Goal: Task Accomplishment & Management: Complete application form

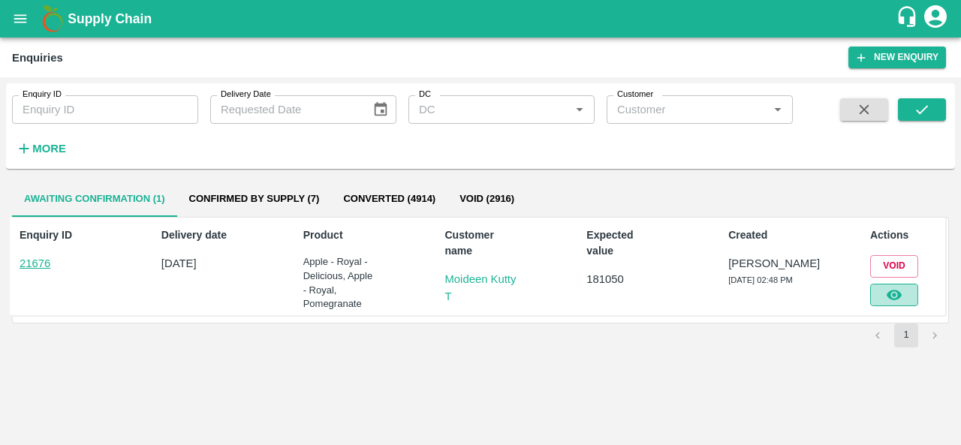
click at [912, 290] on button "button" at bounding box center [894, 295] width 48 height 23
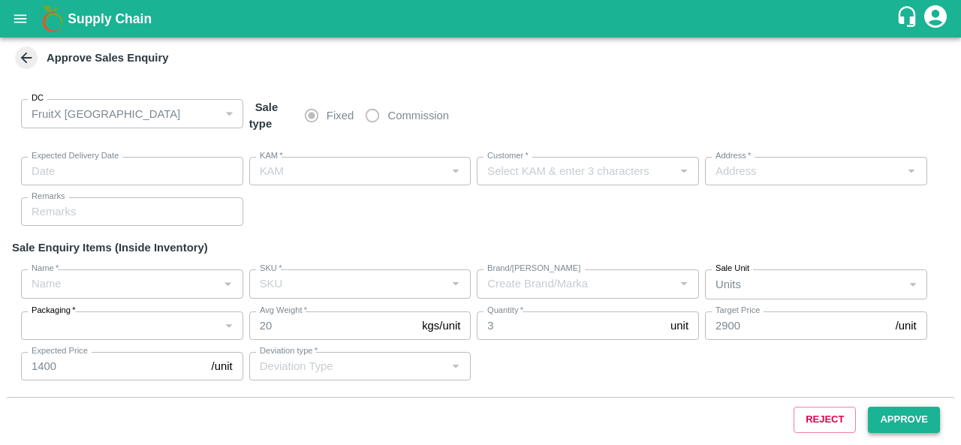
click at [892, 423] on button "Approve" at bounding box center [904, 420] width 72 height 26
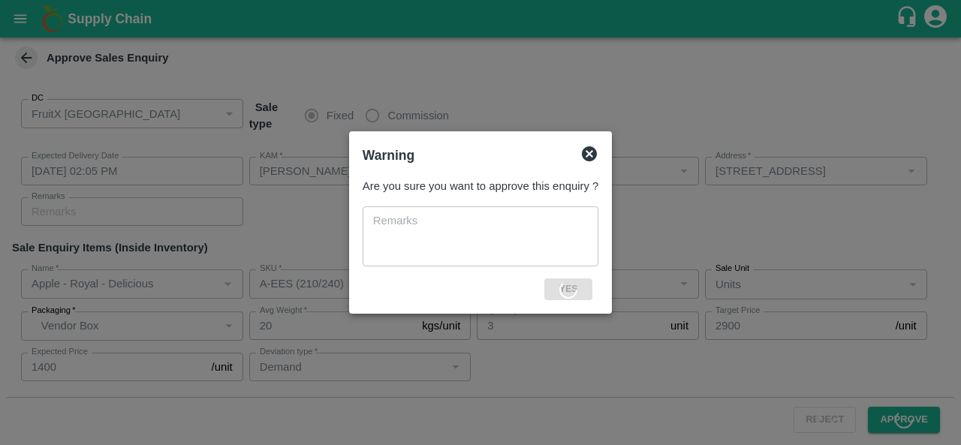
type input "29/08/2025 02:05 PM"
type input "[PERSON_NAME]"
type input "Moideen Kutty T"
type input "19-134/1, TM fruits , Mannarkkad, Palakkad, Kerala, 678582, India"
type input "Apple - Royal - Delicious"
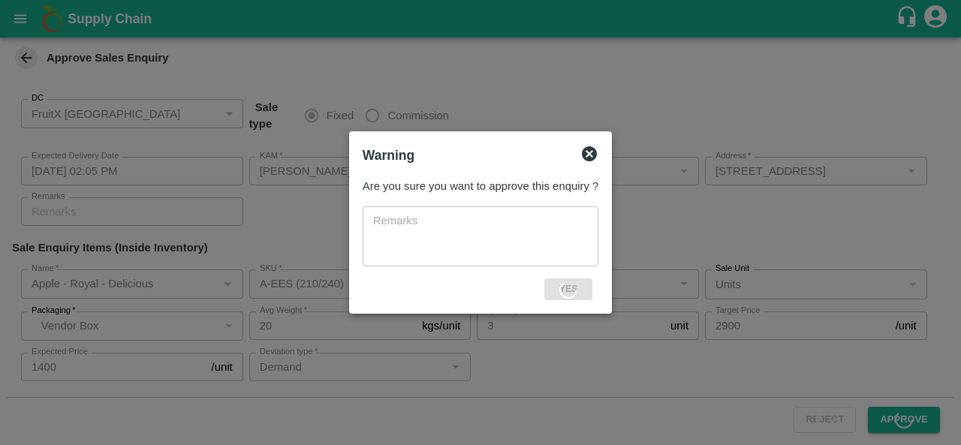
type input "A-EES (210/240)"
type input "Demand"
type input "Apple - Royal"
type input "A-L (100)"
type input "Demand"
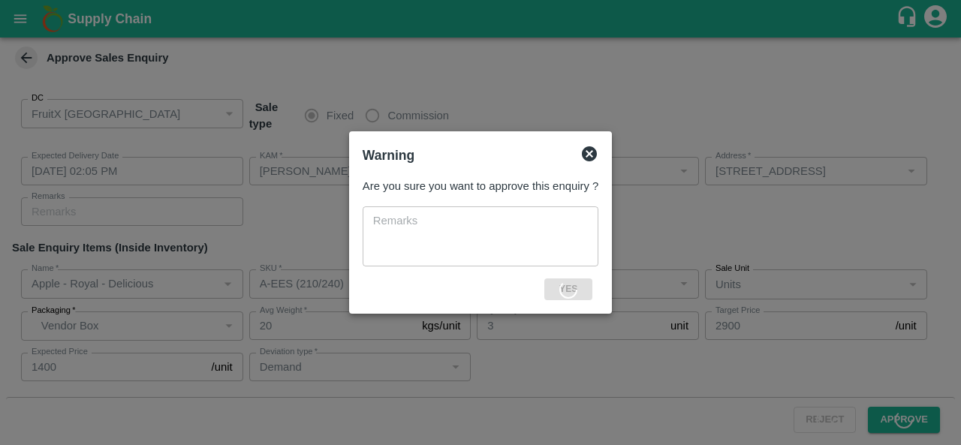
type input "Apple - Royal"
type input "A-L (100)"
type input "Demand"
type input "Apple - Royal"
type input "A-L (100)"
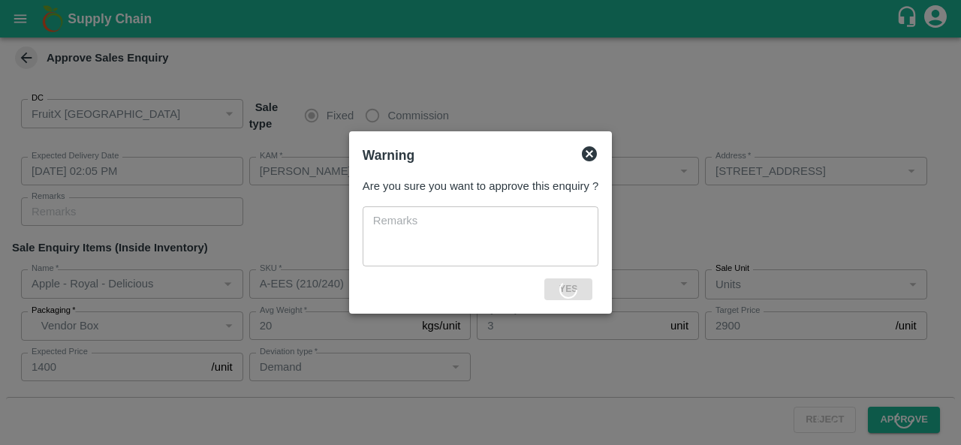
type input "Demand"
type input "Apple - Royal"
type input "A-M (125)"
type input "Demand"
type input "Apple - Royal"
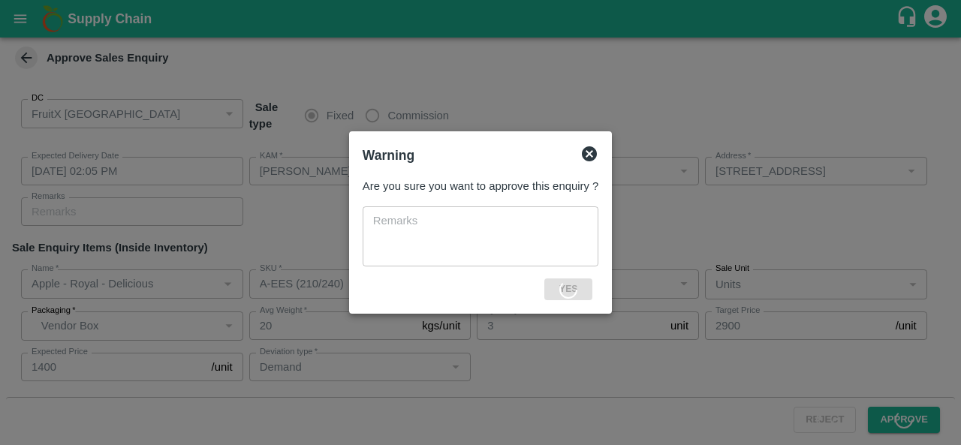
type input "A-M (125)"
type input "Demand"
type input "Apple - Royal"
type input "A-S (150)"
type input "Packaging issues"
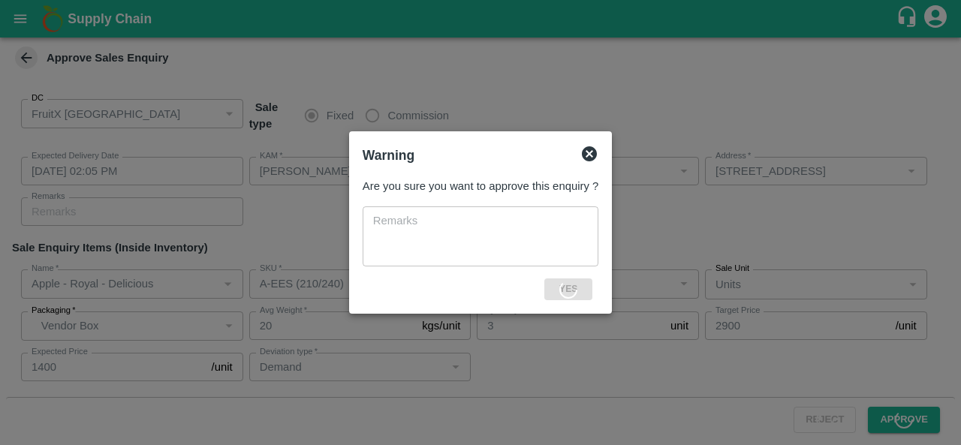
type input "Apple - Royal"
type input "A-S (150)"
type input "Demand"
type input "Apple - Royal"
type input "A-S (150)"
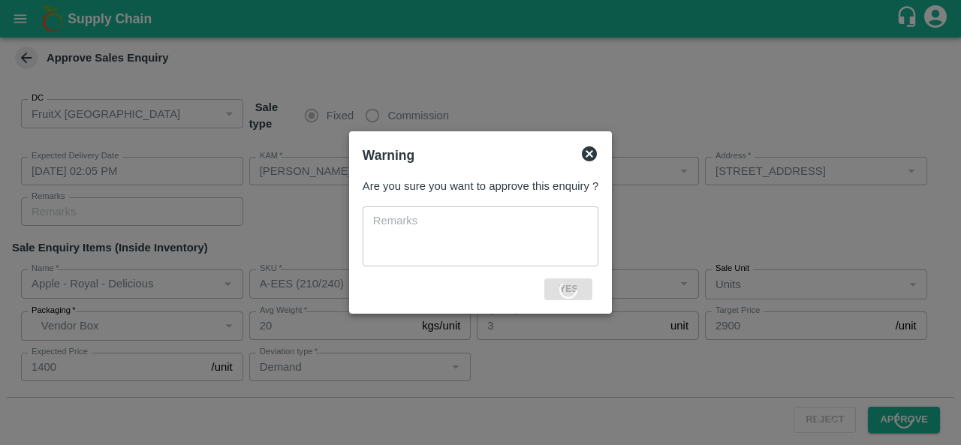
type input "Demand"
type input "Apple - Royal"
type input "A-ES (175)"
type input "Apple - Royal"
type input "A-ES (175)"
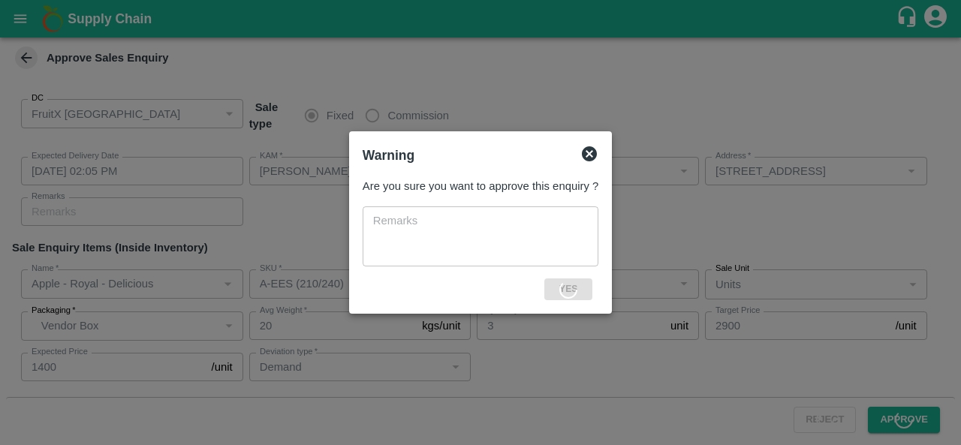
type input "Apple - Royal"
type input "A-EES (210/240)"
type input "Apple - Royal"
type input "A-EES (210/240)"
type input "Demand"
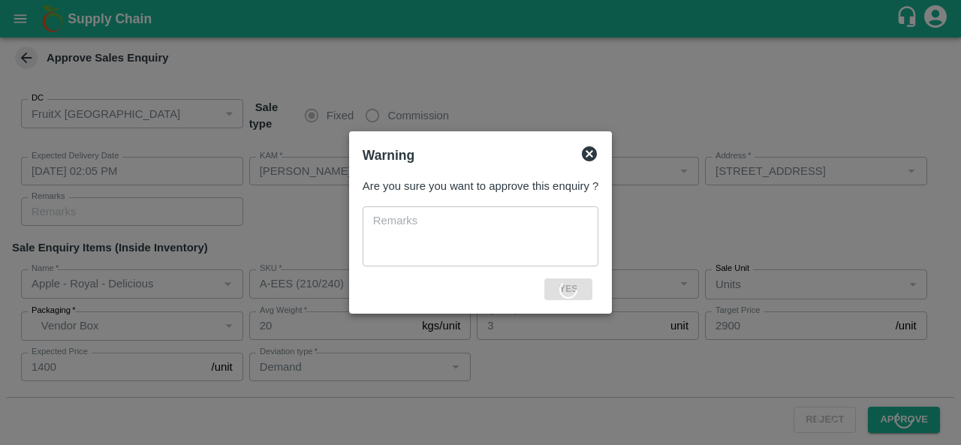
type input "Apple - Royal"
type input "A-EES (210/240)"
type input "Demand"
type input "Apple - Royal"
type input "A-L (100)"
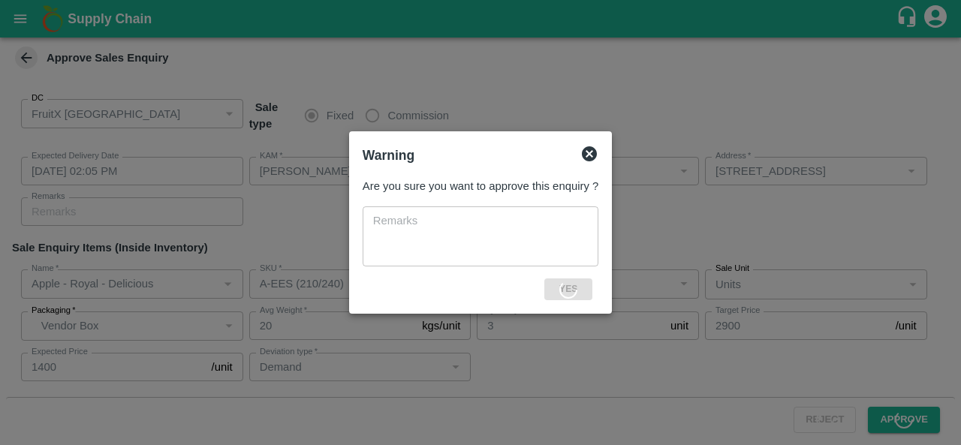
type input "Apple - Royal"
type input "A-M (125)"
type input "Product quality issues"
type input "Apple - Royal"
type input "A-S (150)"
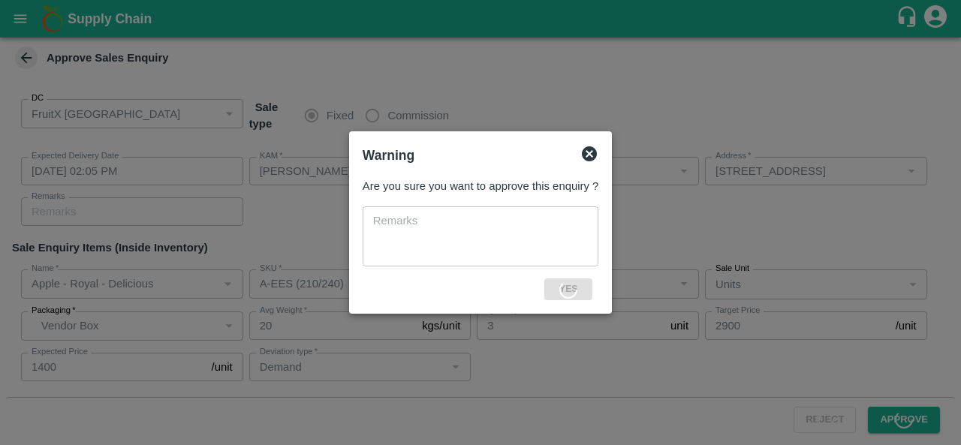
type input "Apple - Royal"
type input "A-EES (210/240)"
type input "Demand"
type input "Apple - Royal"
type input "A-L (100)"
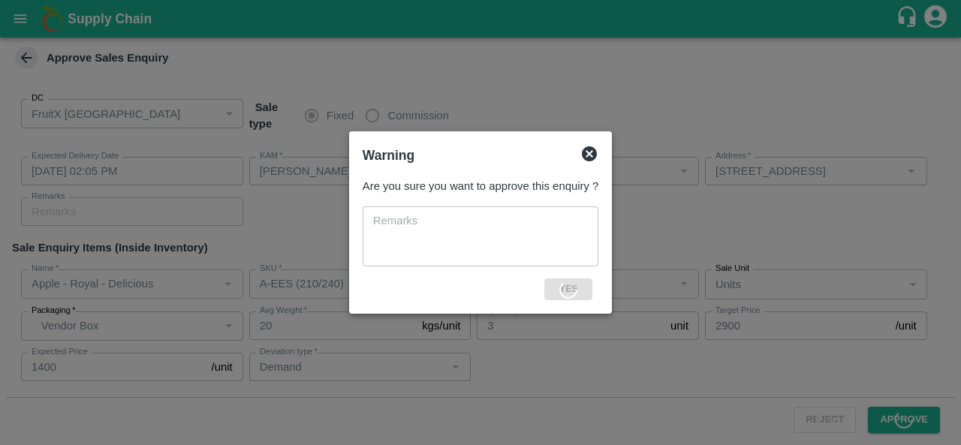
type input "Demand"
type input "Apple - Royal"
type input "A-M (125)"
type input "Demand"
type input "Apple - Royal"
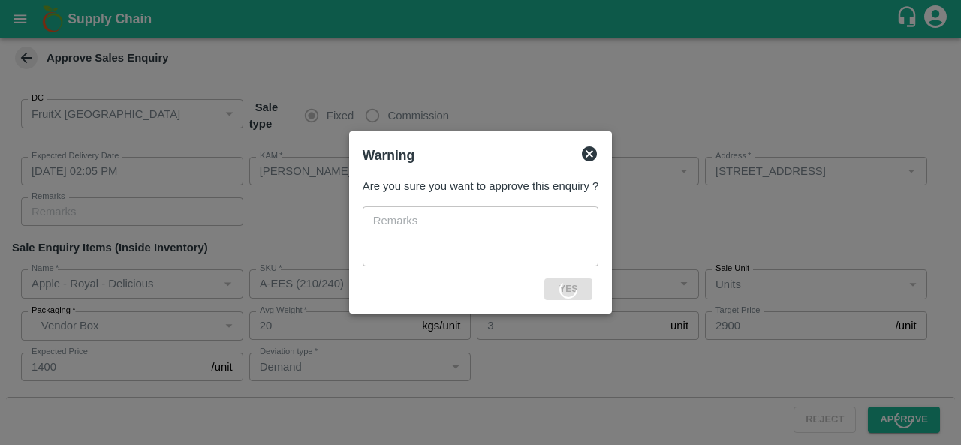
type input "A-S (150)"
type input "Demand"
type input "Apple - Royal"
type input "A-ES (175)"
type input "Demand"
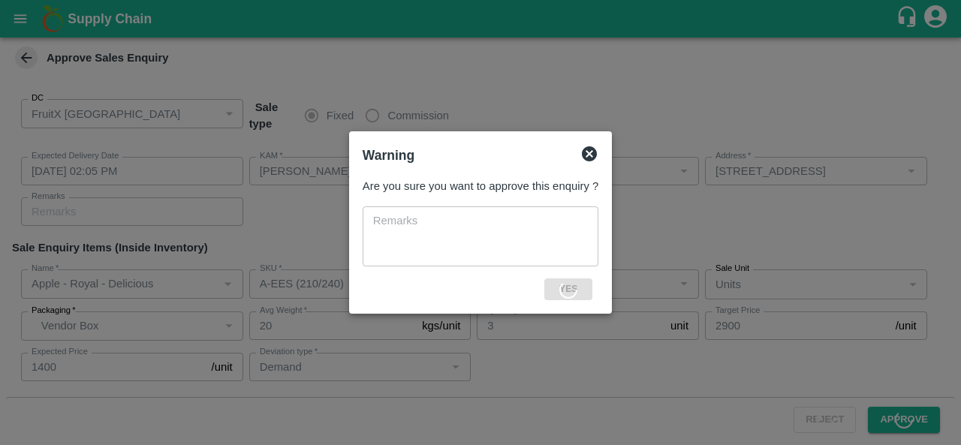
type input "Apple - Royal"
type input "A-EES (210/240)"
type input "Demand"
type input "Apple - Royal"
type input "A-Pitoo (310)"
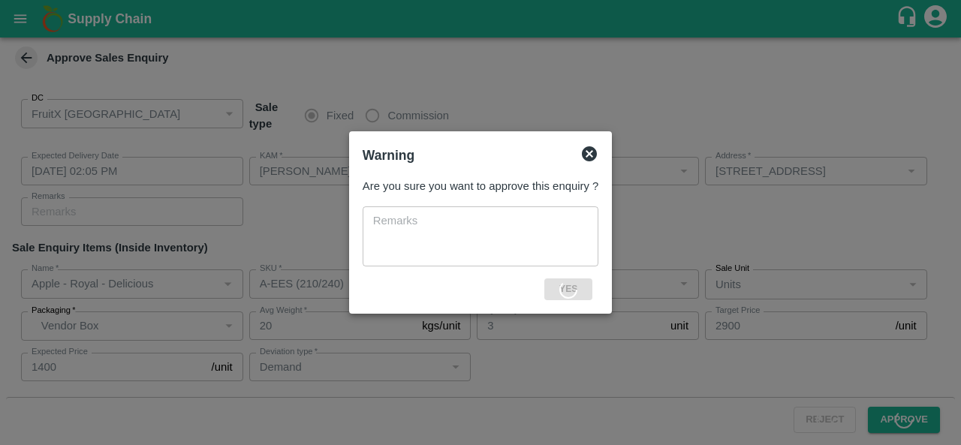
type input "Apple - Royal"
type input "A-Other"
type input "Apple - Royal"
type input "B-M (125)"
type input "Demand"
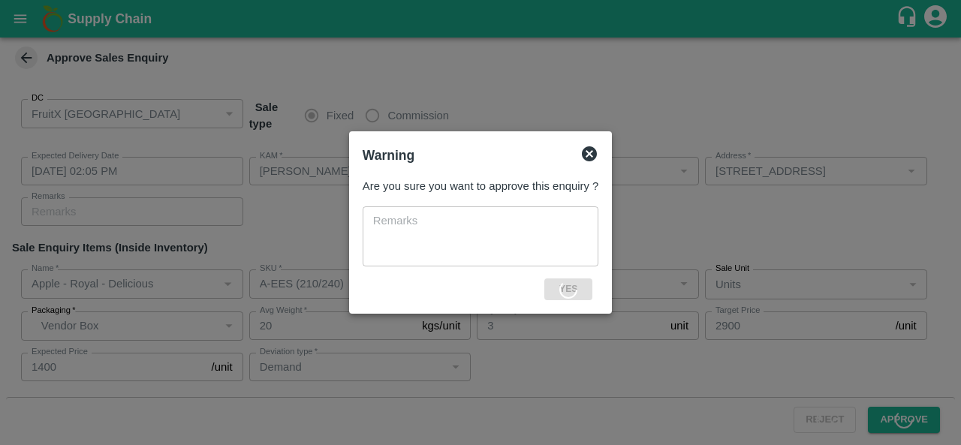
type input "Apple - Royal"
type input "B-EES (210/240)"
type input "Demand"
type input "Apple - Royal"
type input "A-M (125)"
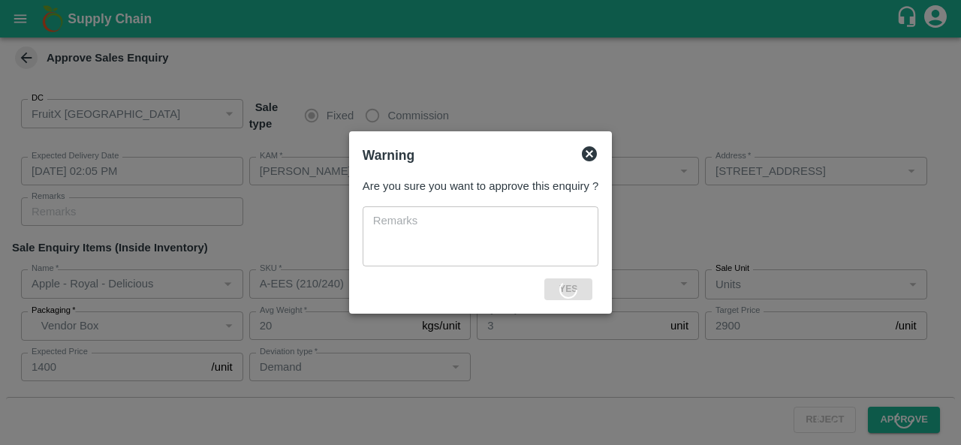
type input "Demand"
type input "Apple - Royal"
type input "A-S (150)"
type input "Demand"
type input "Apple - Royal"
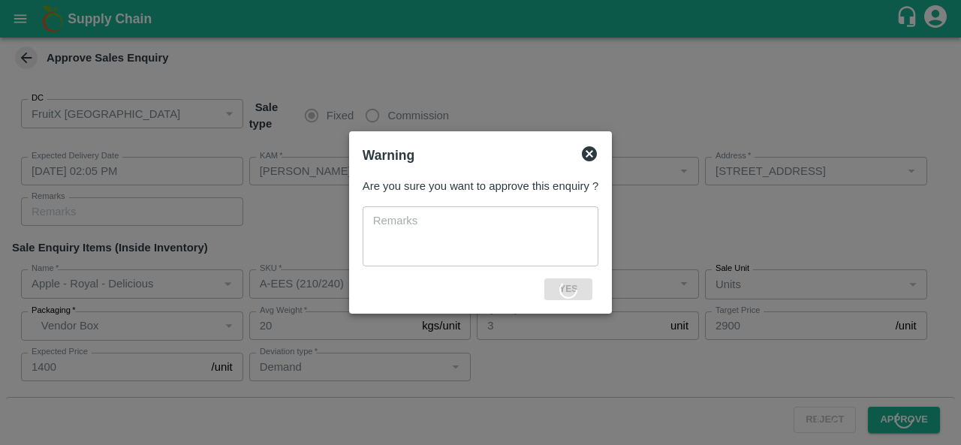
type input "A-EES (210/240)"
type input "Demand"
type input "Apple - Royal"
type input "B-M (125)"
type input "Demand"
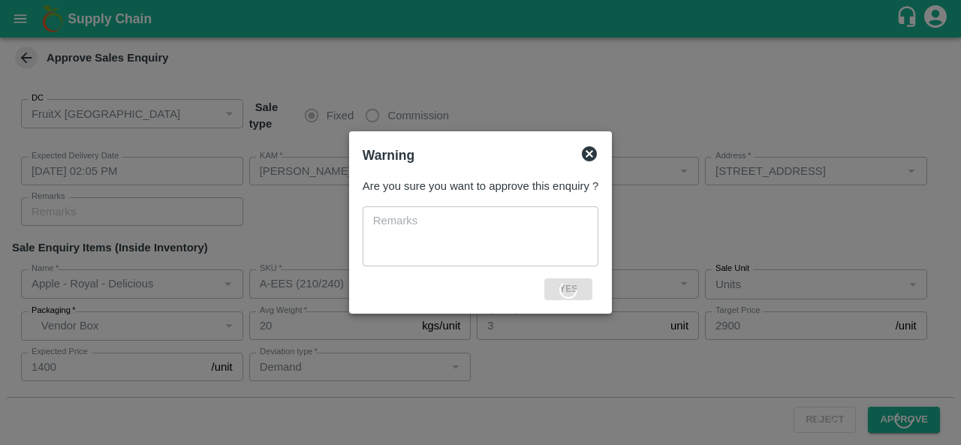
type input "Apple - Royal"
type input "A-L (100)"
type input "Product quality issues"
type input "Apple - Royal"
type input "A-ES (175)"
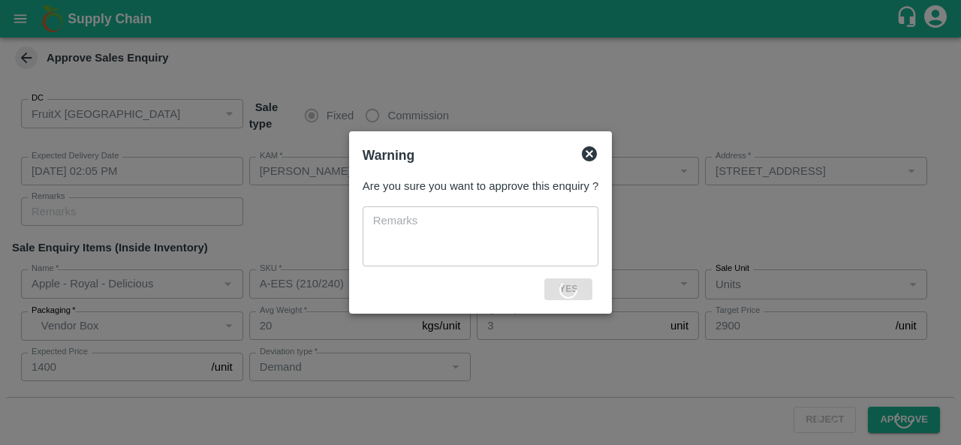
type input "Product quality issues"
type input "Apple - Royal"
type input "B-M (125)"
type input "Demand"
type input "Apple - Royal"
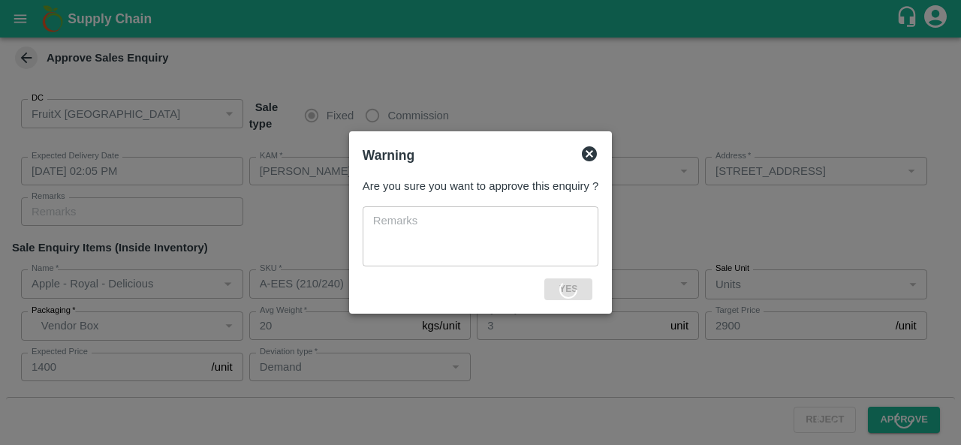
type input "B-S (150)"
type input "Packaging issues"
type input "Apple - Royal"
type input "B-ES (175)"
type input "Demand"
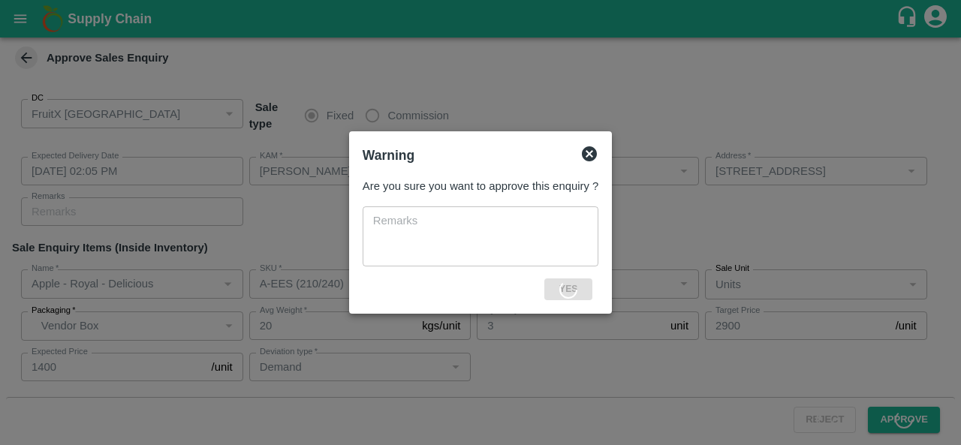
type input "Apple - Royal"
type input "B-EES (210/240)"
type input "Packaging issues"
type input "Pomegranate"
type input "MH-RYL-150-180"
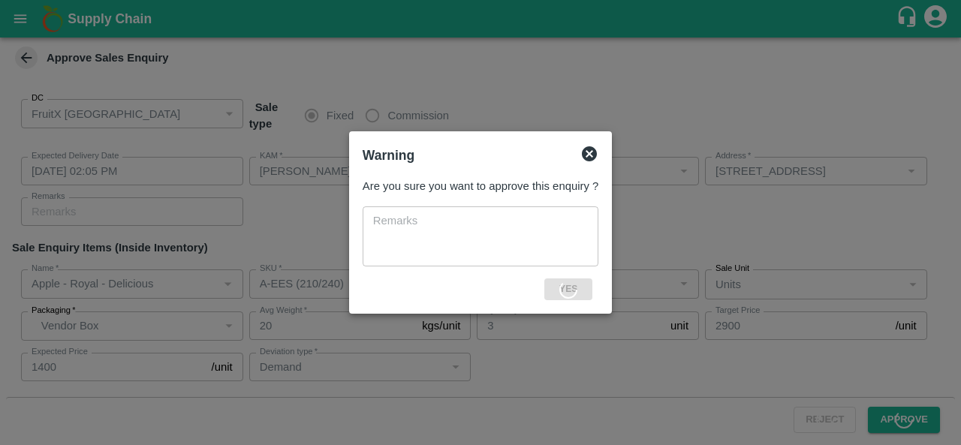
type input "MP"
type input "Demand"
type input "Pomegranate"
type input "MH-RYL-180-220"
type input "MP"
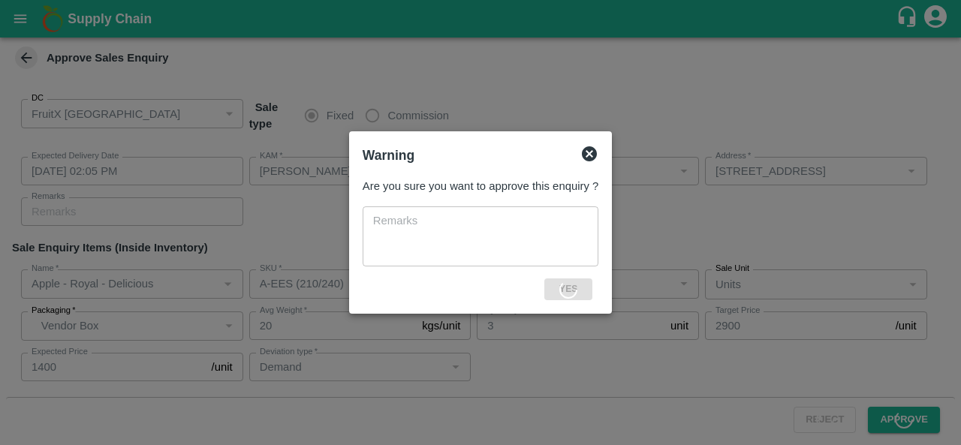
type input "Demand"
type input "Pomegranate"
type input "MH-RYL-220-250"
type input "MP"
type input "Demand"
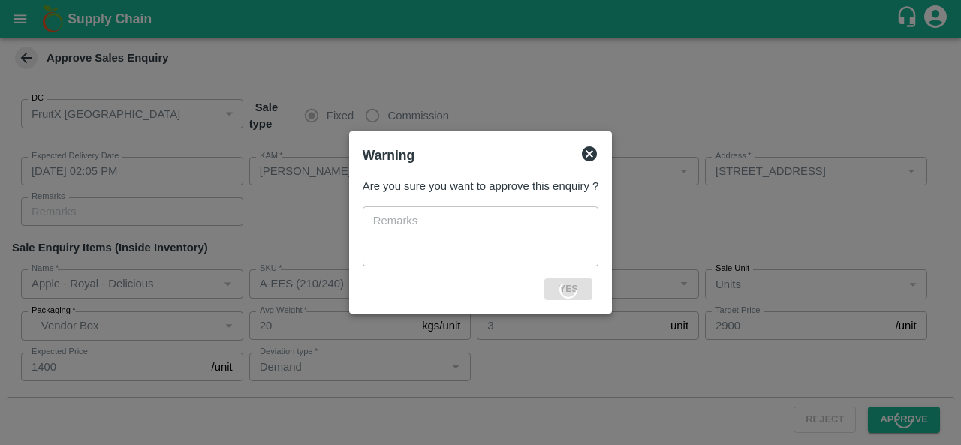
type input "Pomegranate"
type input "MH-RYL-250-300"
type input "MP"
type input "Demand"
type input "Pomegranate"
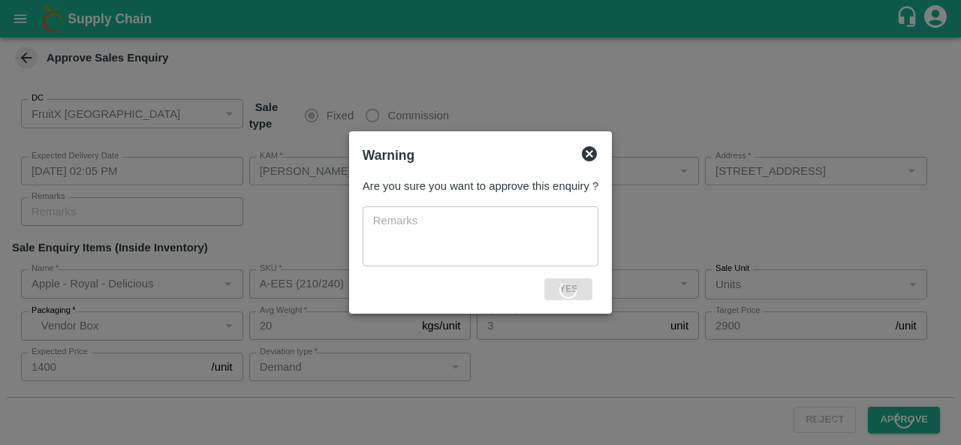
type input "MH-RYL-300-350"
type input "MP"
type input "Demand"
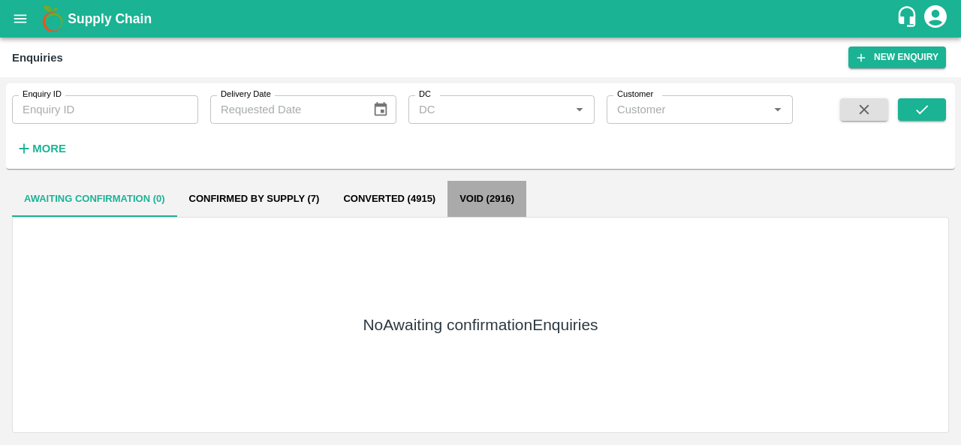
click at [475, 203] on button "Void (2916)" at bounding box center [486, 199] width 79 height 36
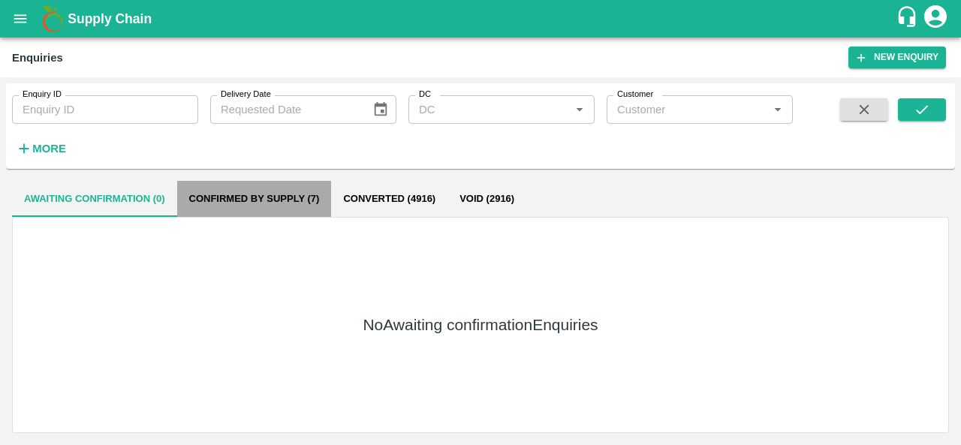
click at [276, 197] on button "Confirmed by supply (7)" at bounding box center [254, 199] width 155 height 36
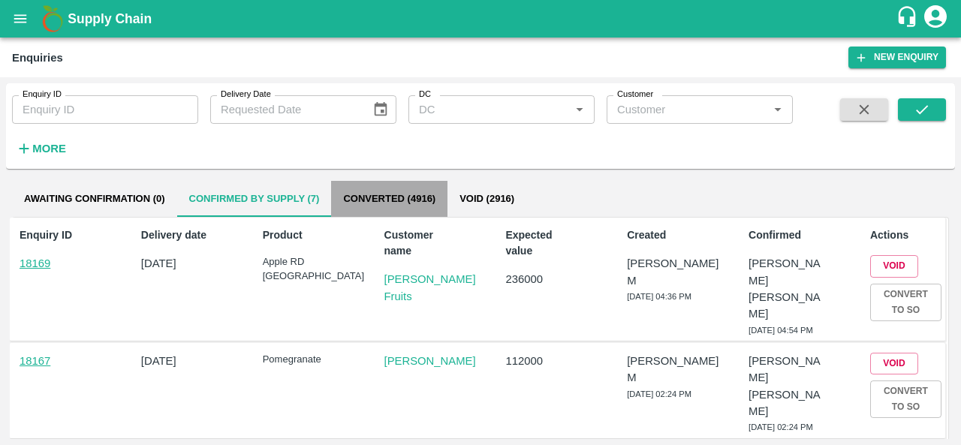
click at [390, 202] on button "Converted (4916)" at bounding box center [389, 199] width 116 height 36
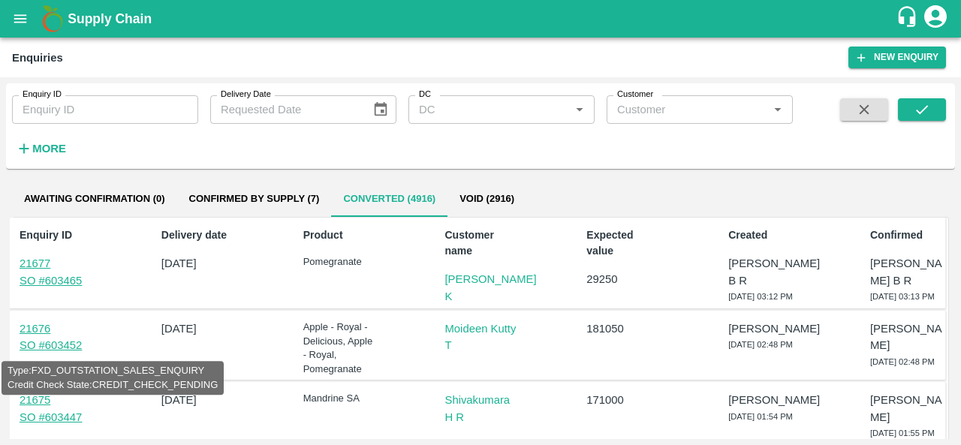
click at [47, 348] on link "SO # 603452" at bounding box center [51, 345] width 62 height 12
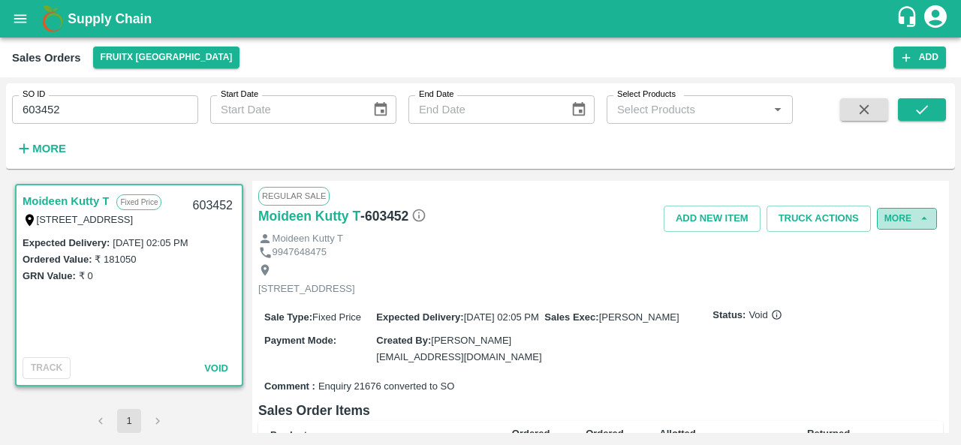
click at [908, 215] on button "More" at bounding box center [907, 219] width 60 height 22
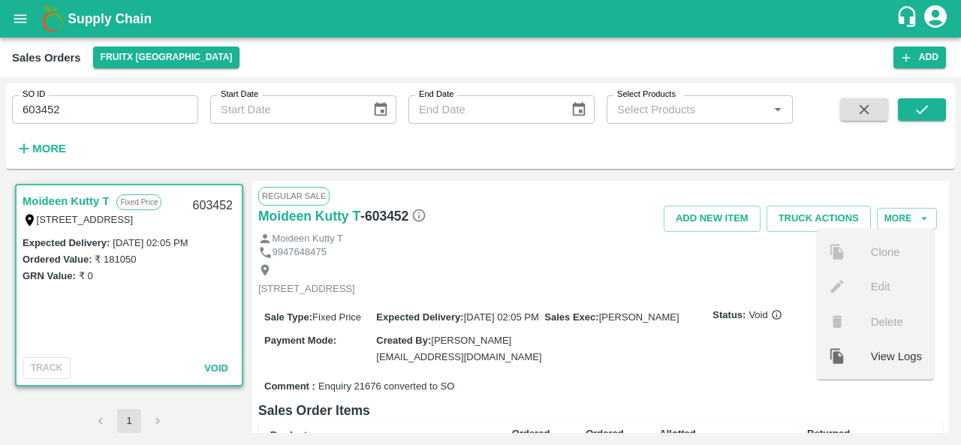
click at [874, 248] on ul "Clone Edit Delete View Logs" at bounding box center [875, 304] width 117 height 151
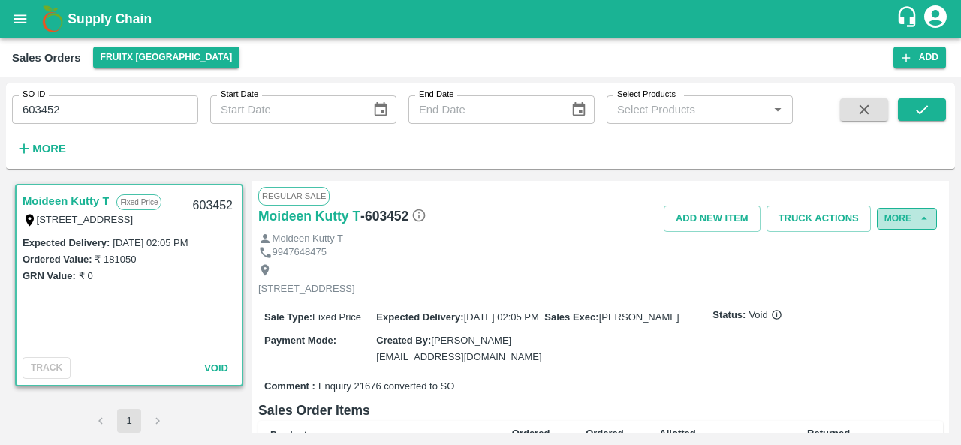
click at [906, 211] on button "More" at bounding box center [907, 219] width 60 height 22
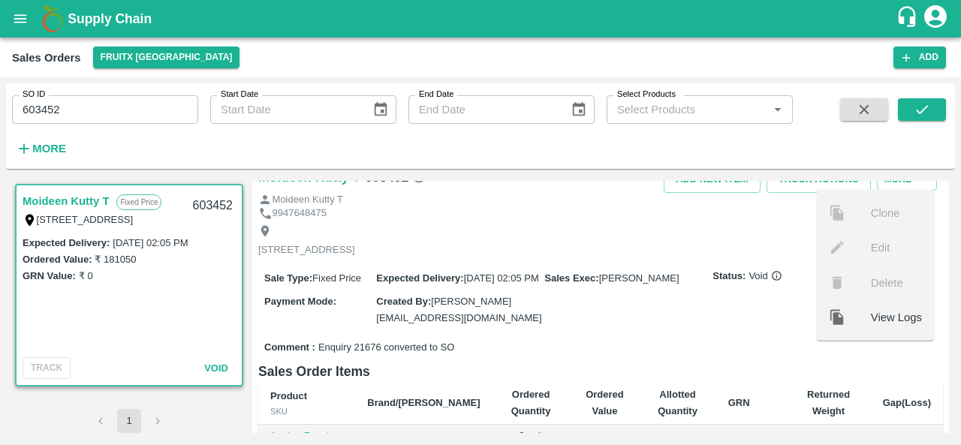
scroll to position [38, 0]
